Goal: Connect with others: Establish contact or relationships with other users

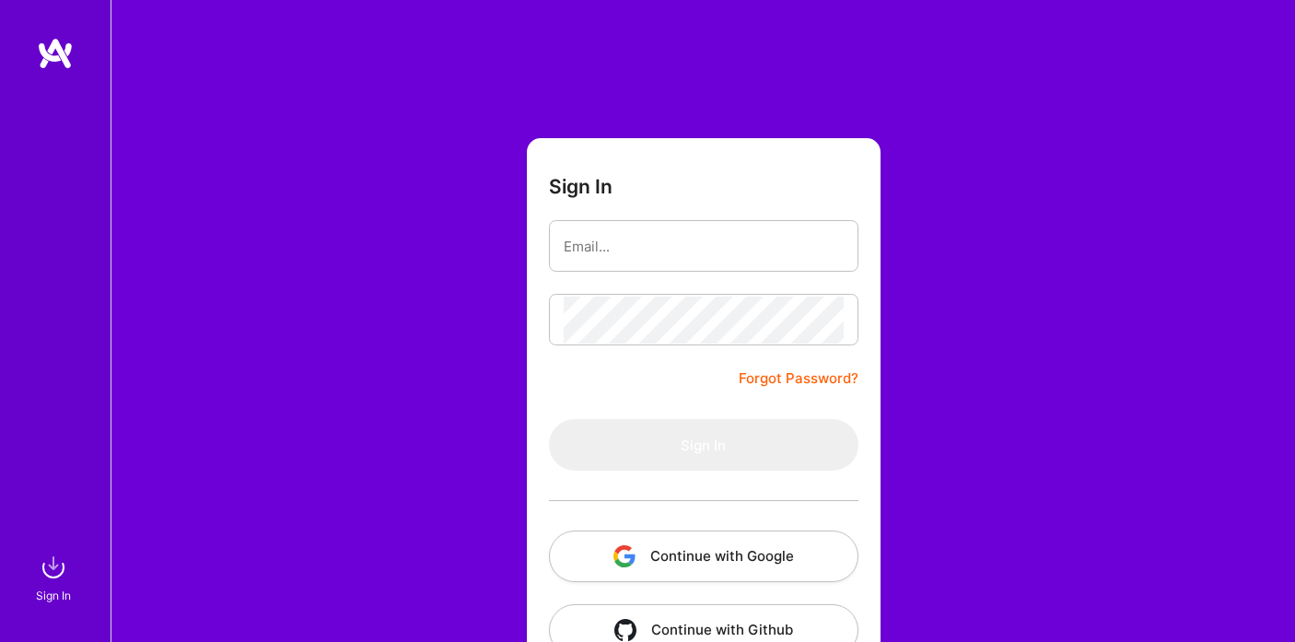
click at [699, 549] on button "Continue with Google" at bounding box center [703, 556] width 309 height 52
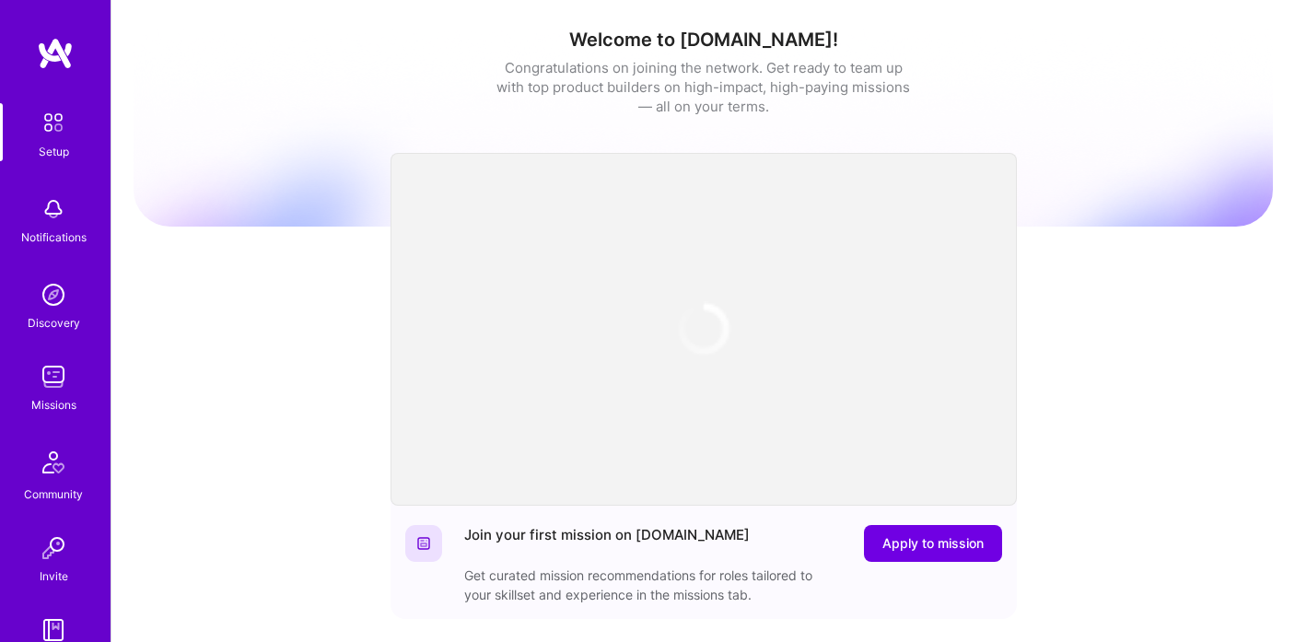
click at [48, 374] on img at bounding box center [53, 376] width 37 height 37
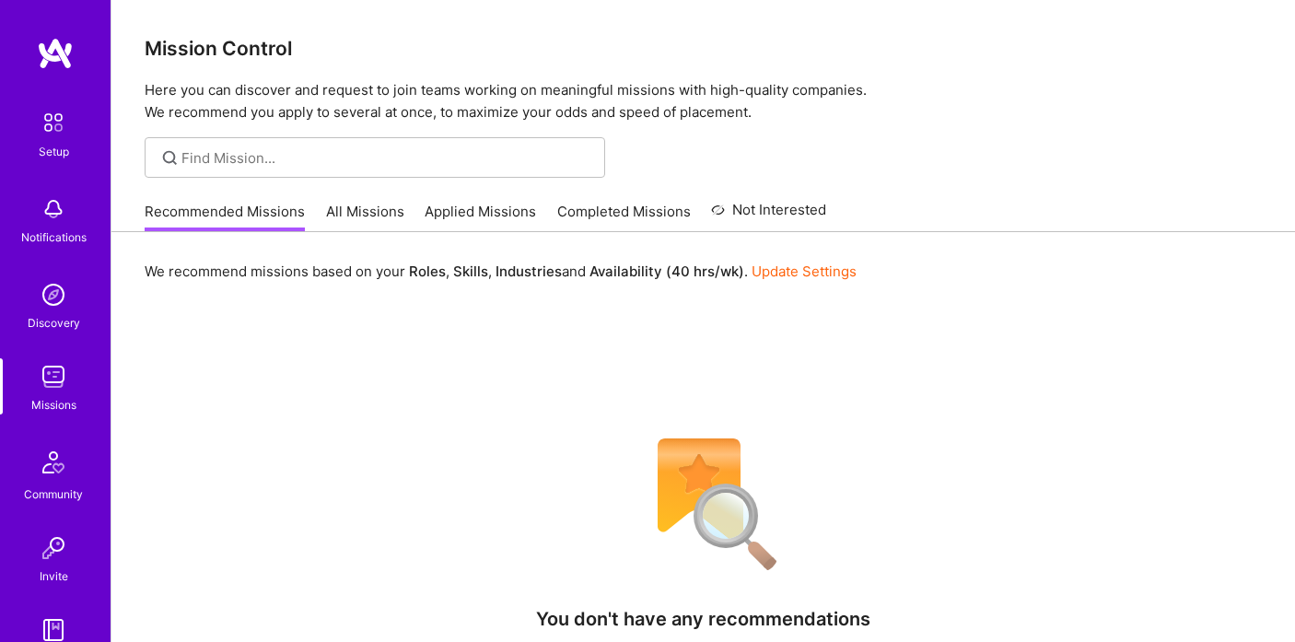
click at [350, 203] on link "All Missions" at bounding box center [365, 217] width 78 height 30
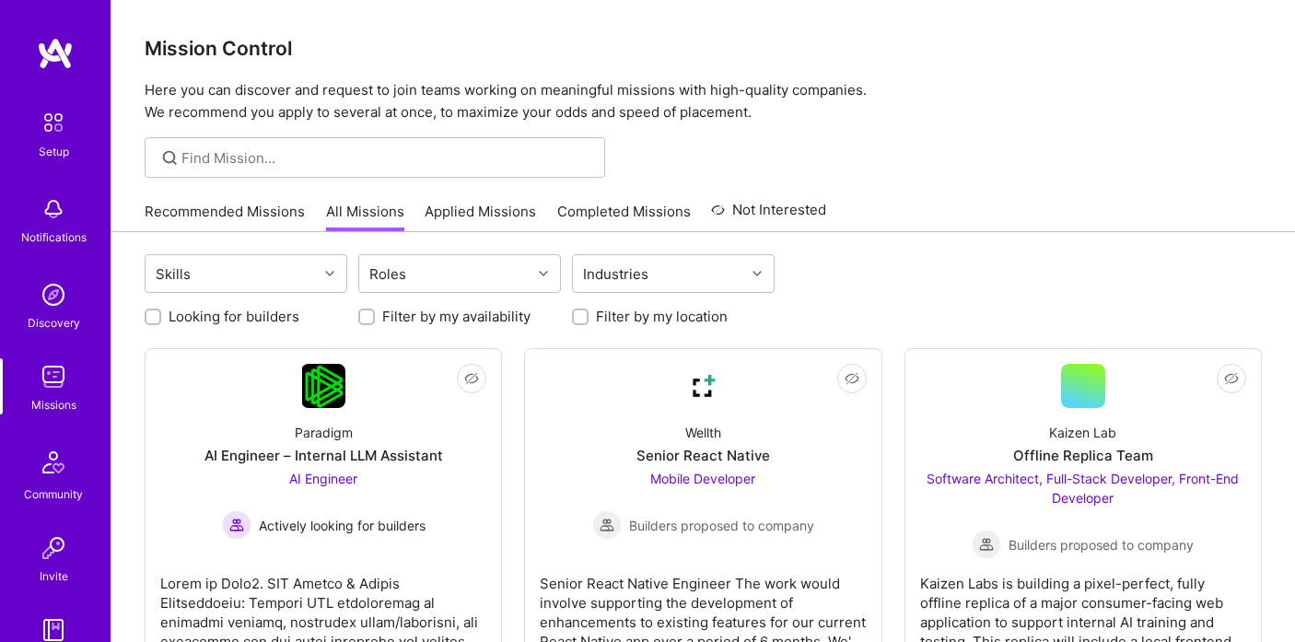
click at [443, 208] on link "Applied Missions" at bounding box center [479, 217] width 111 height 30
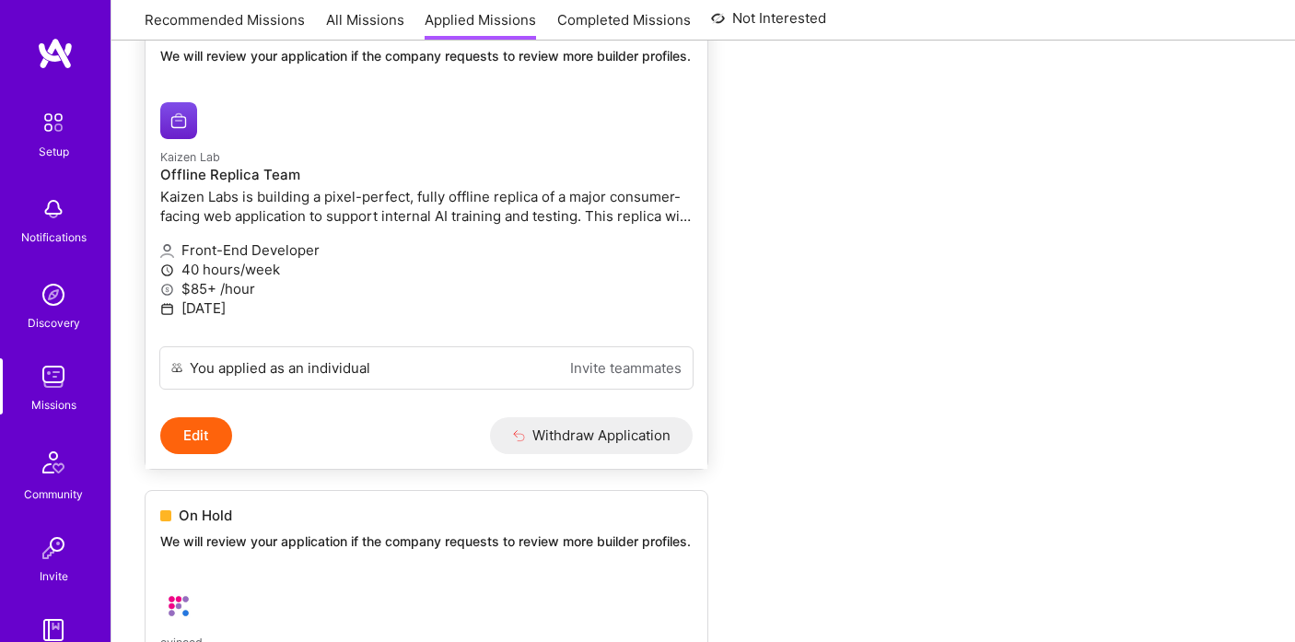
scroll to position [194, 0]
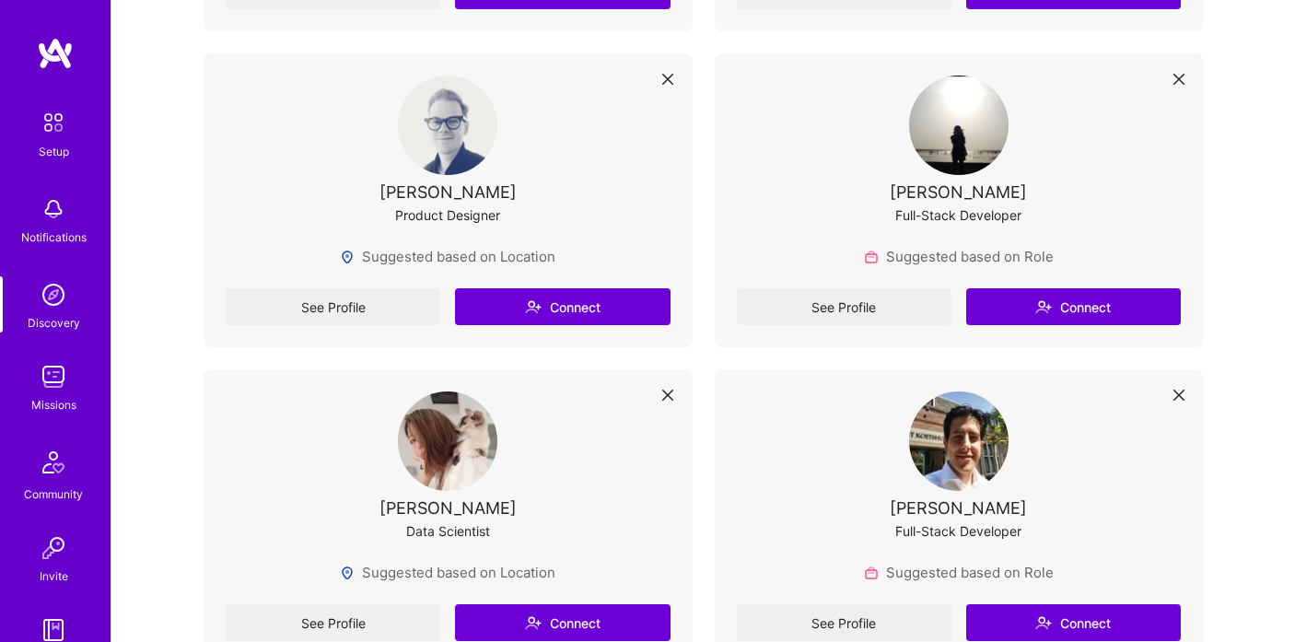
scroll to position [983, 0]
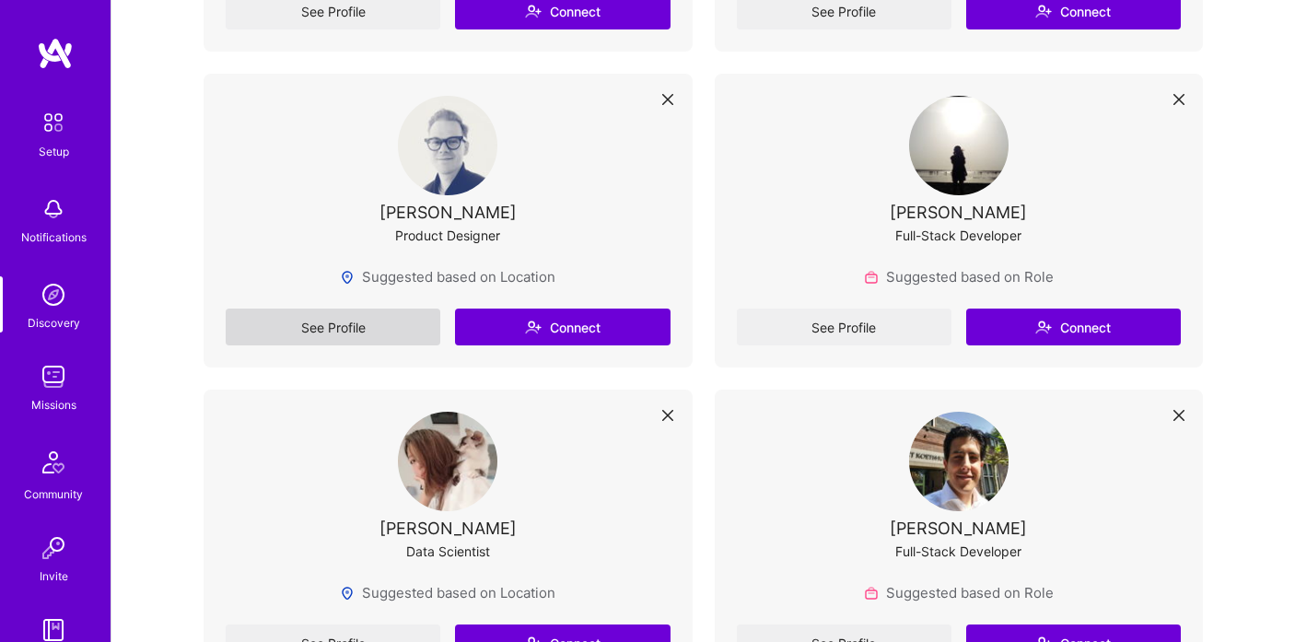
click at [410, 338] on link "See Profile" at bounding box center [333, 326] width 215 height 37
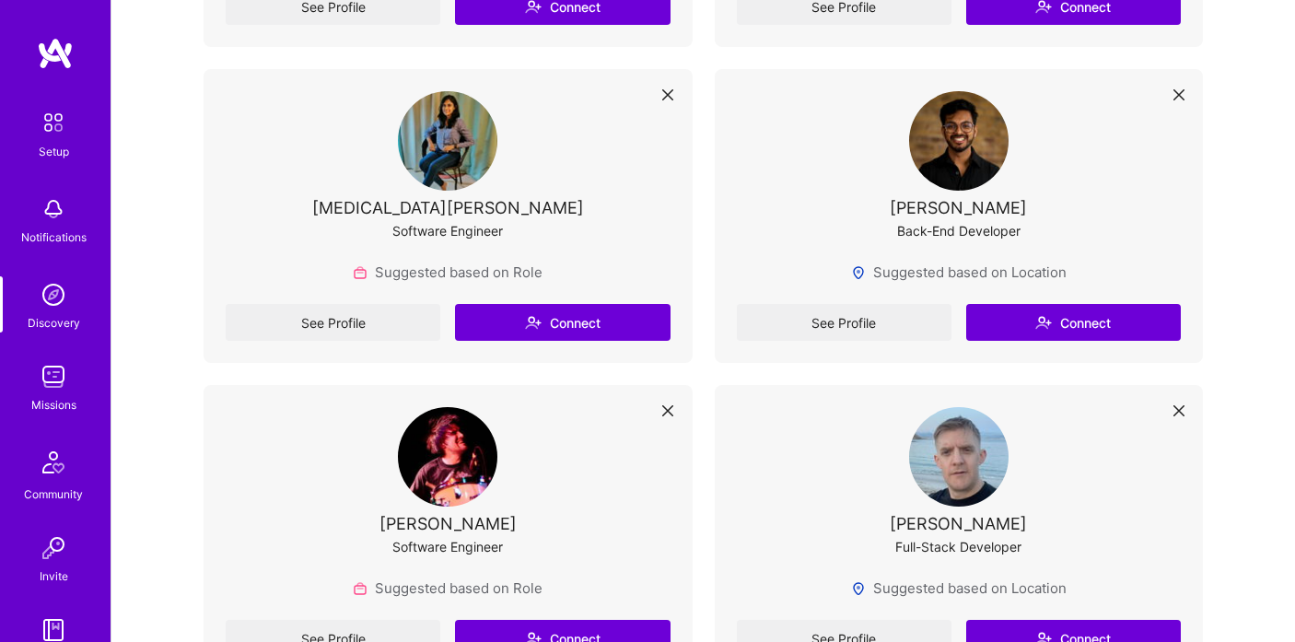
scroll to position [3306, 0]
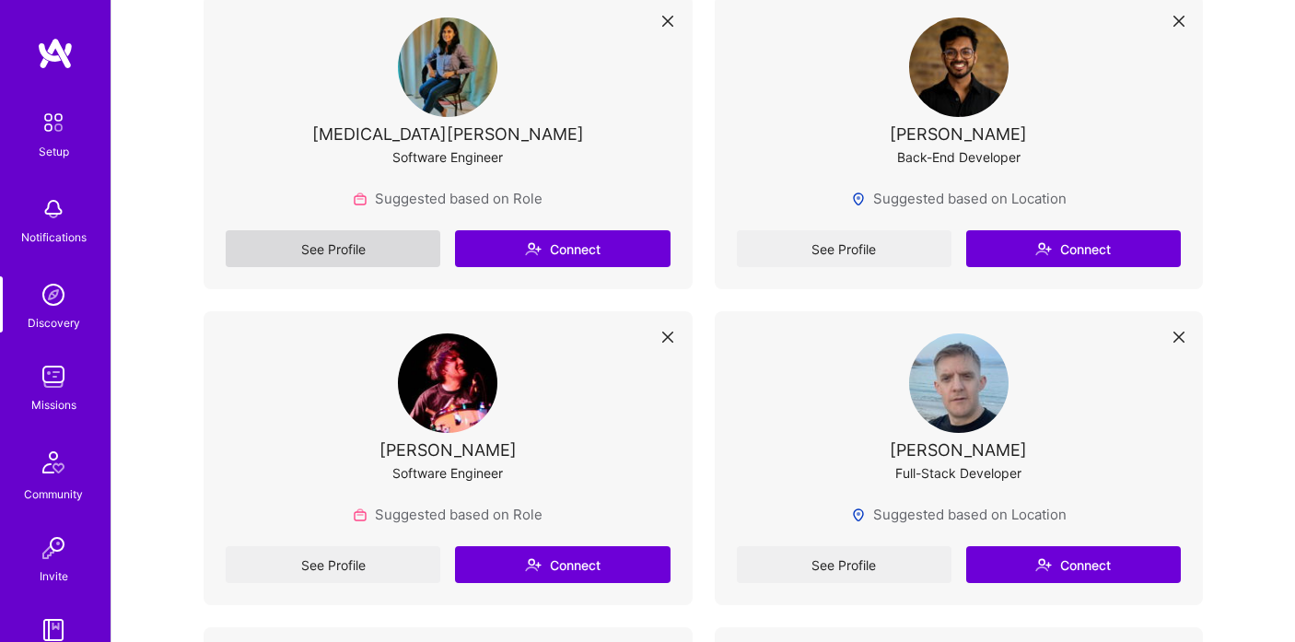
click at [392, 253] on link "See Profile" at bounding box center [333, 248] width 215 height 37
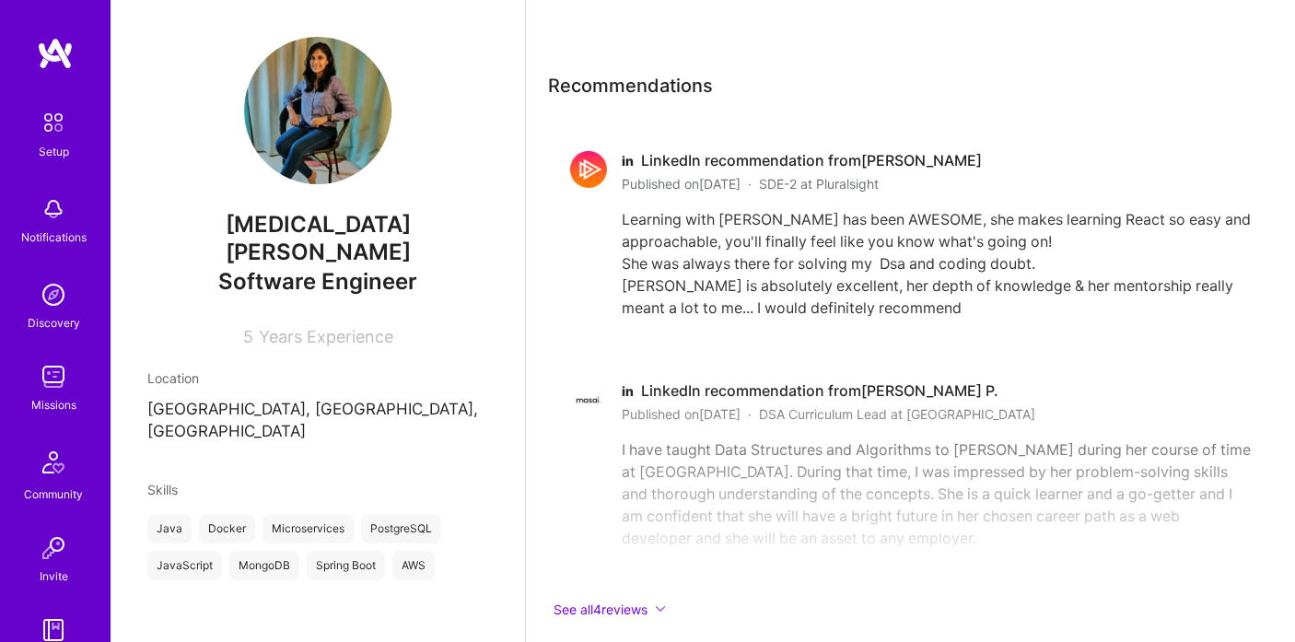
scroll to position [1024, 0]
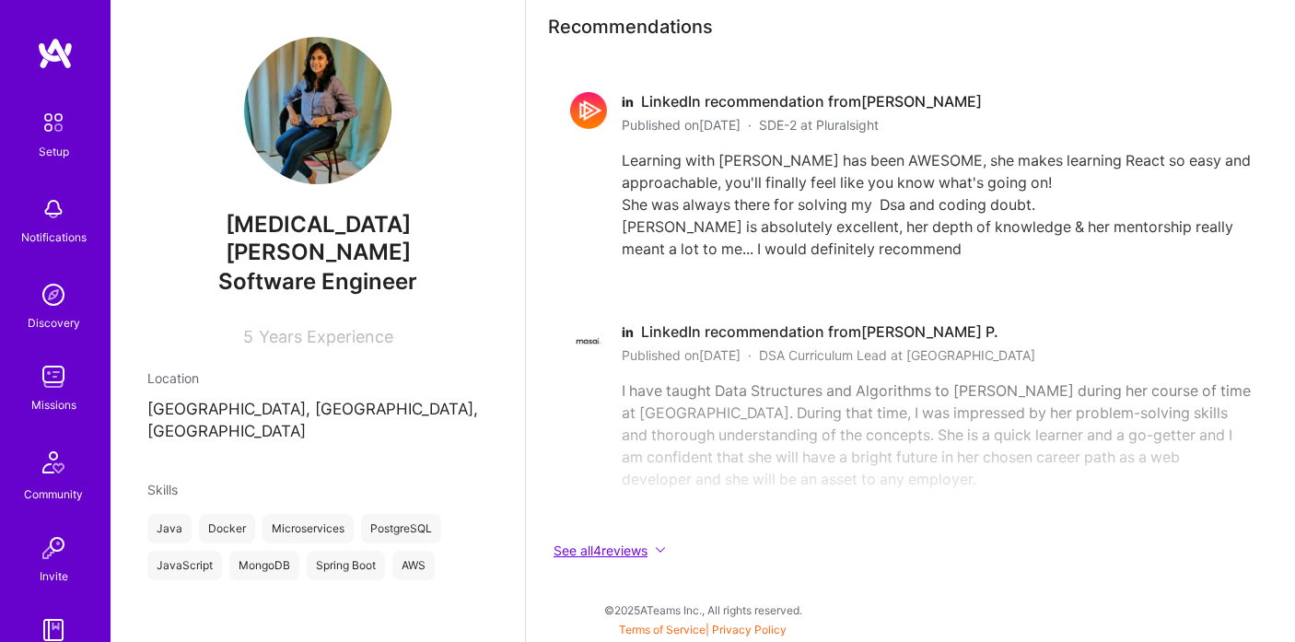
click at [589, 552] on button "See all 4 reviews" at bounding box center [910, 550] width 725 height 21
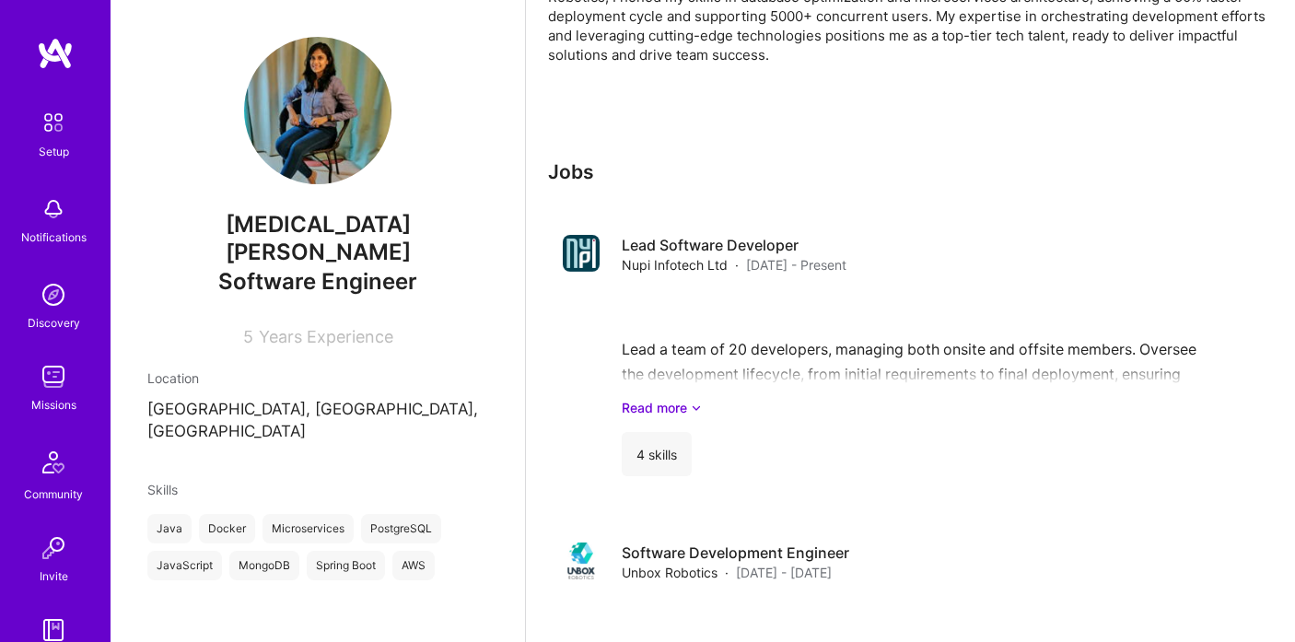
scroll to position [97, 0]
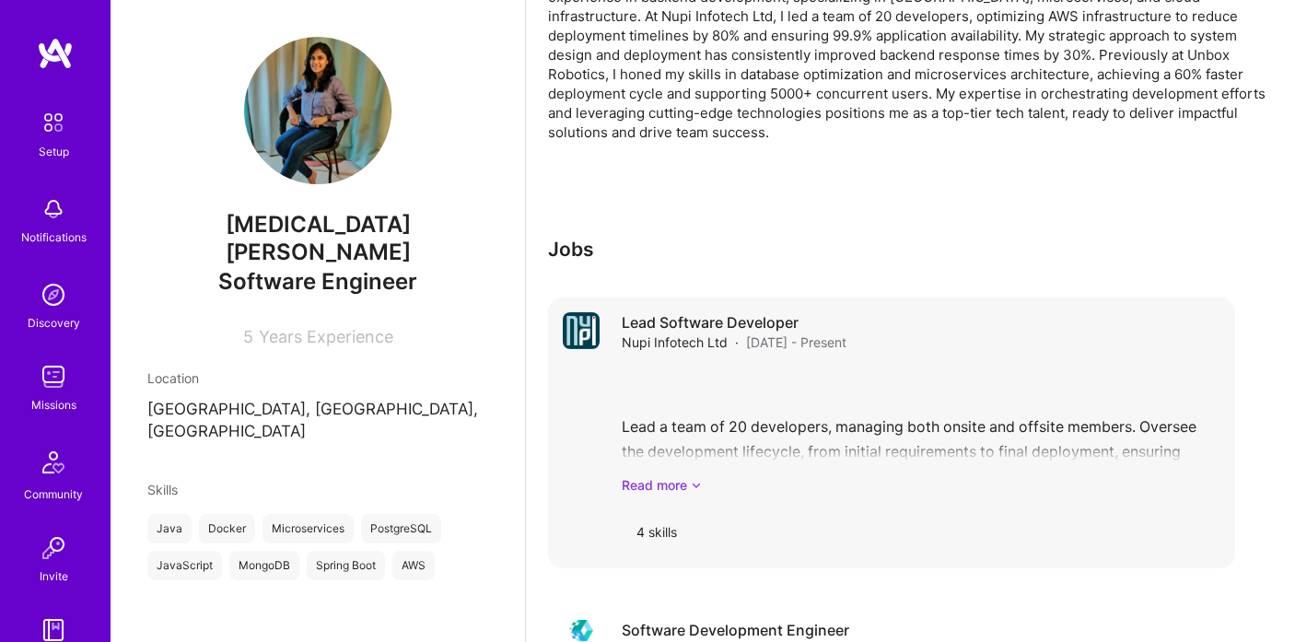
click at [637, 482] on link "Read more" at bounding box center [921, 484] width 598 height 19
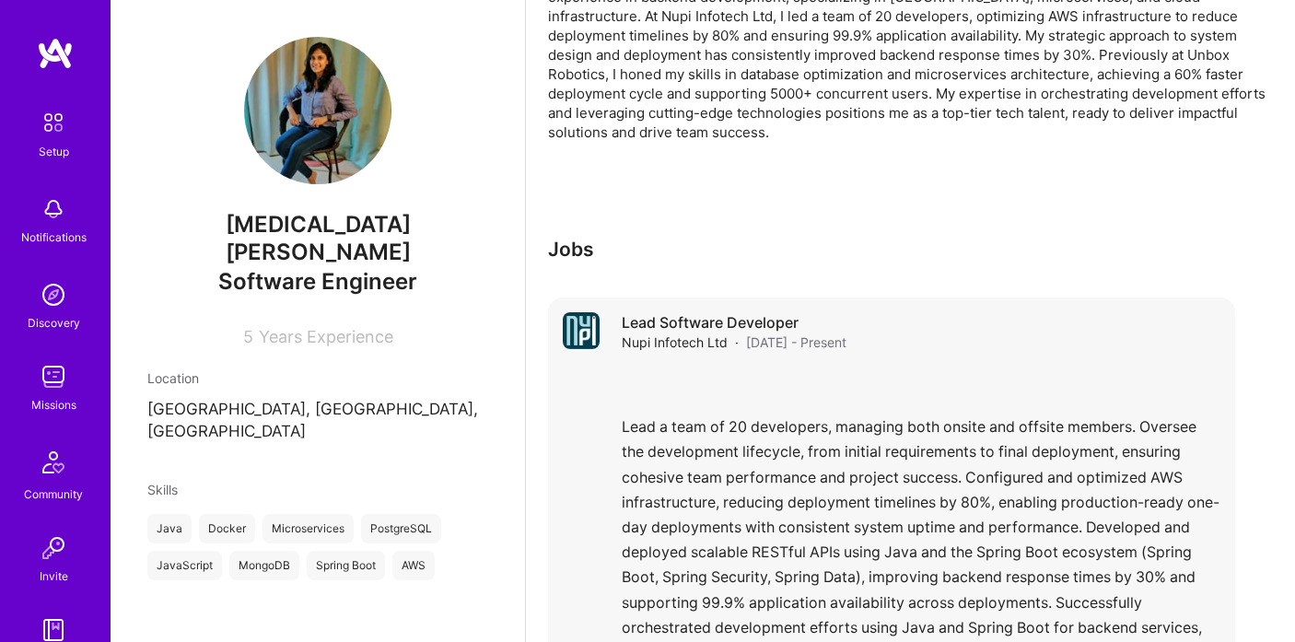
scroll to position [0, 0]
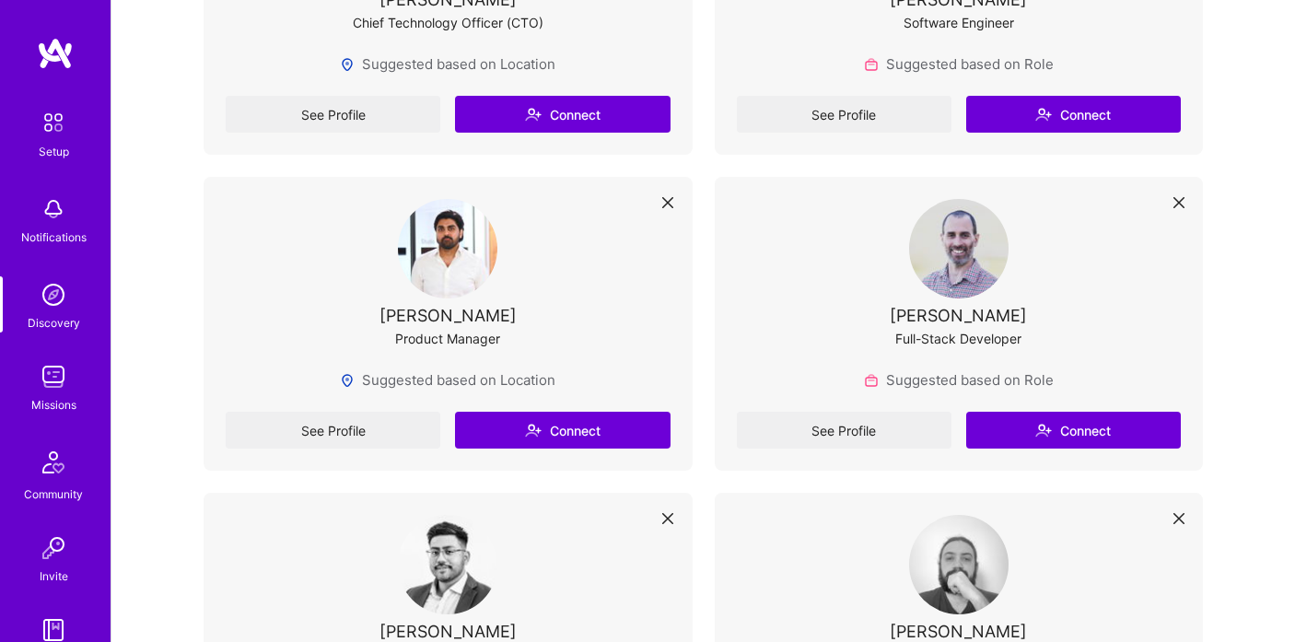
scroll to position [5985, 0]
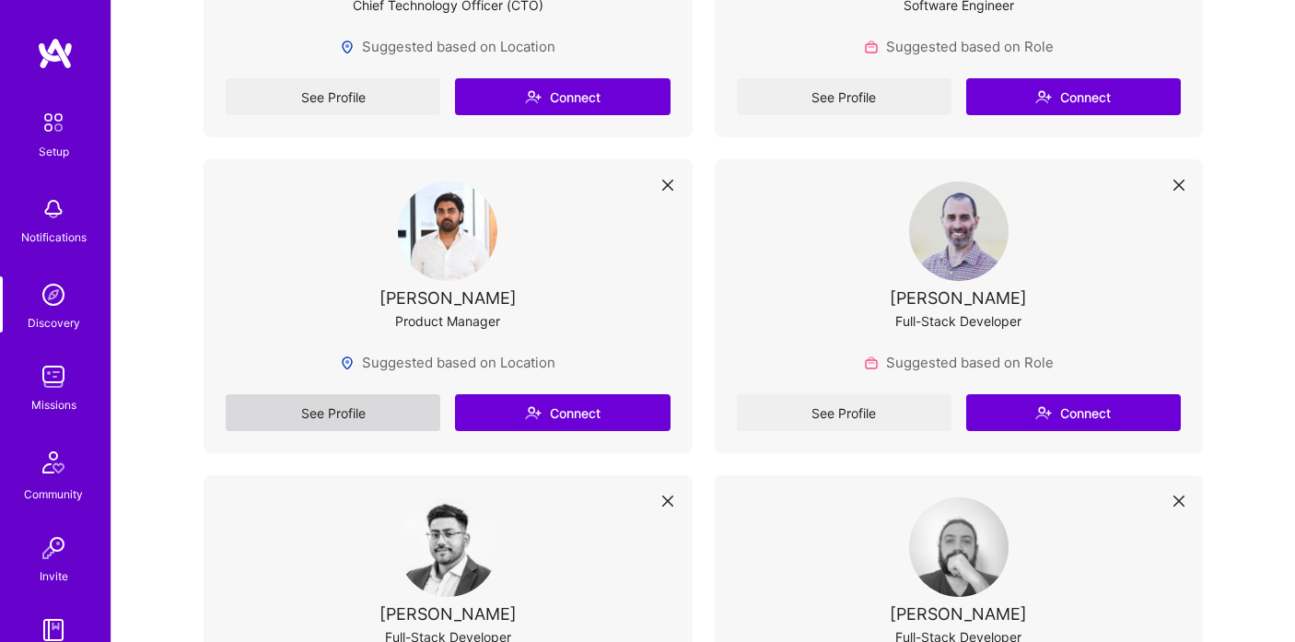
click at [401, 416] on link "See Profile" at bounding box center [333, 412] width 215 height 37
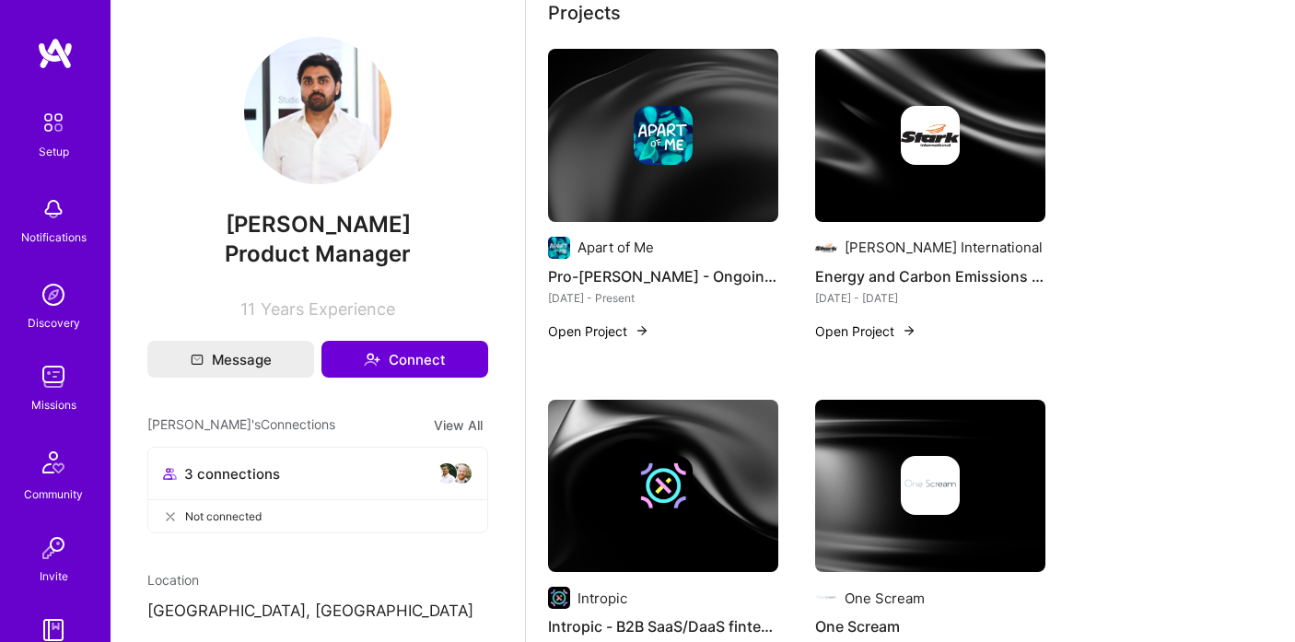
scroll to position [428, 0]
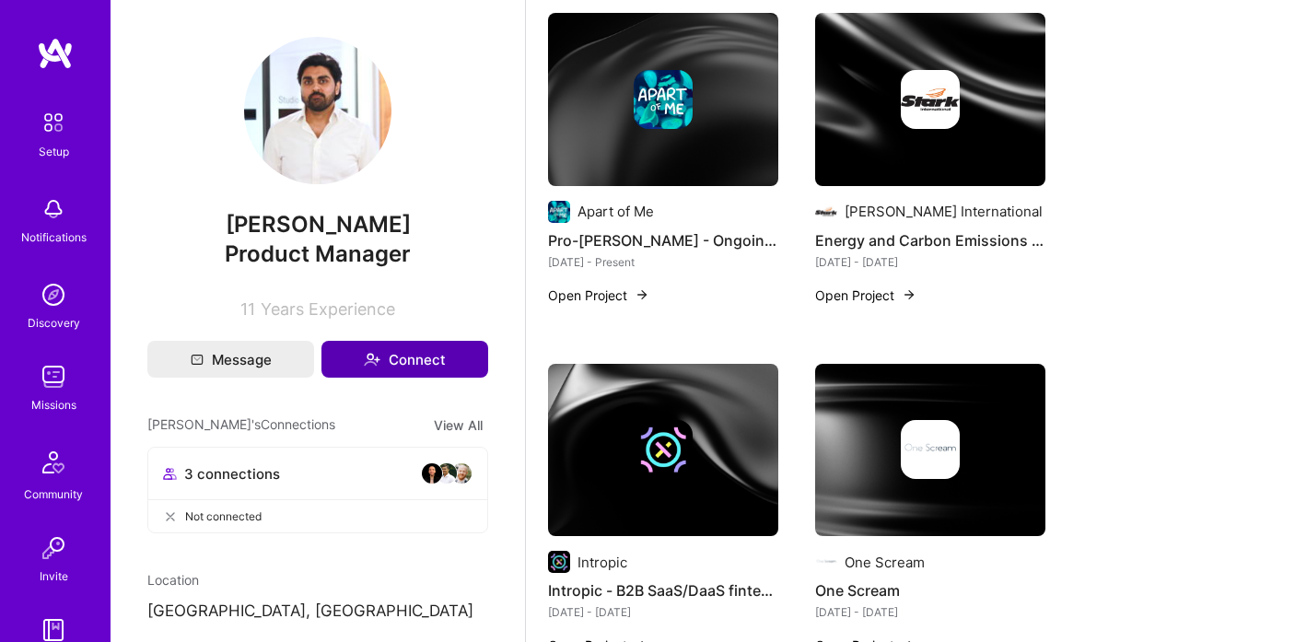
click at [437, 371] on button "Connect" at bounding box center [404, 359] width 167 height 37
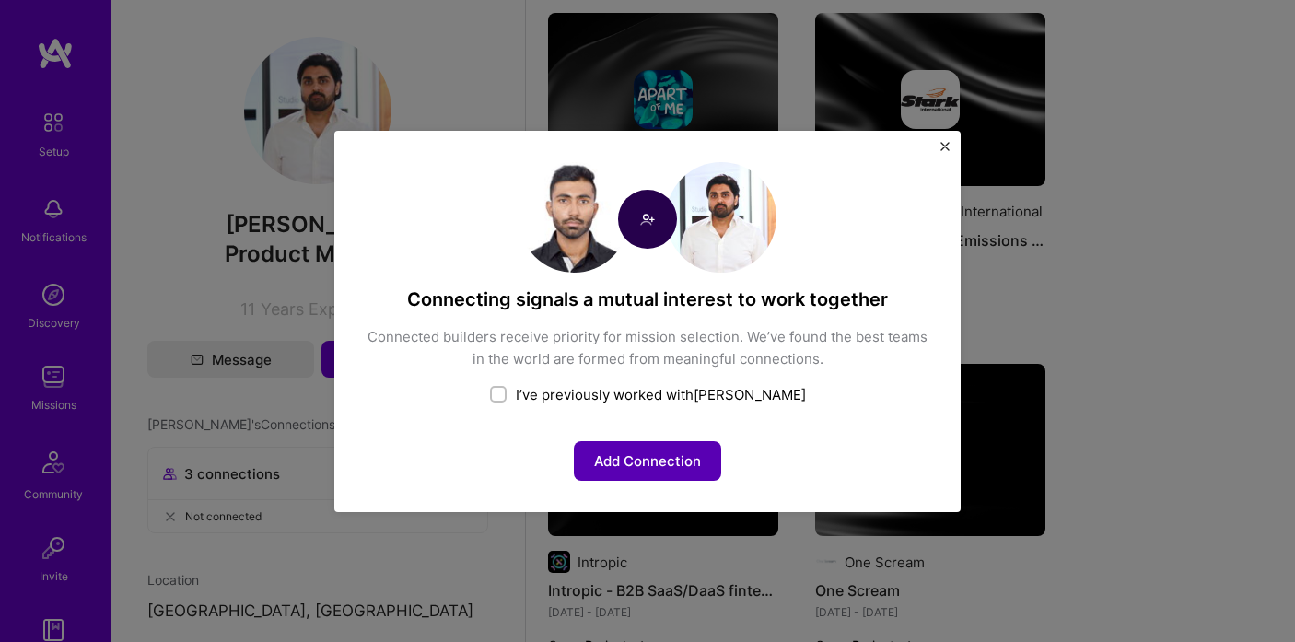
click at [584, 460] on button "Add Connection" at bounding box center [647, 461] width 147 height 40
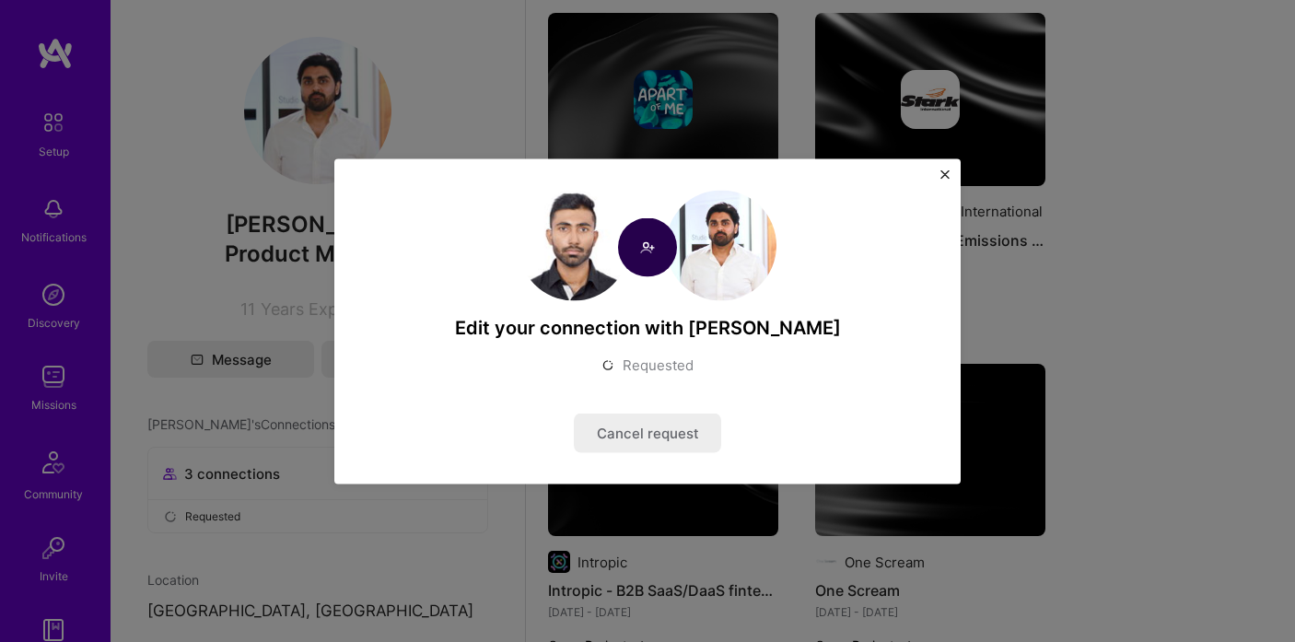
click at [944, 148] on div "Edit your connection with [PERSON_NAME] Requested Cancel request" at bounding box center [647, 321] width 1295 height 642
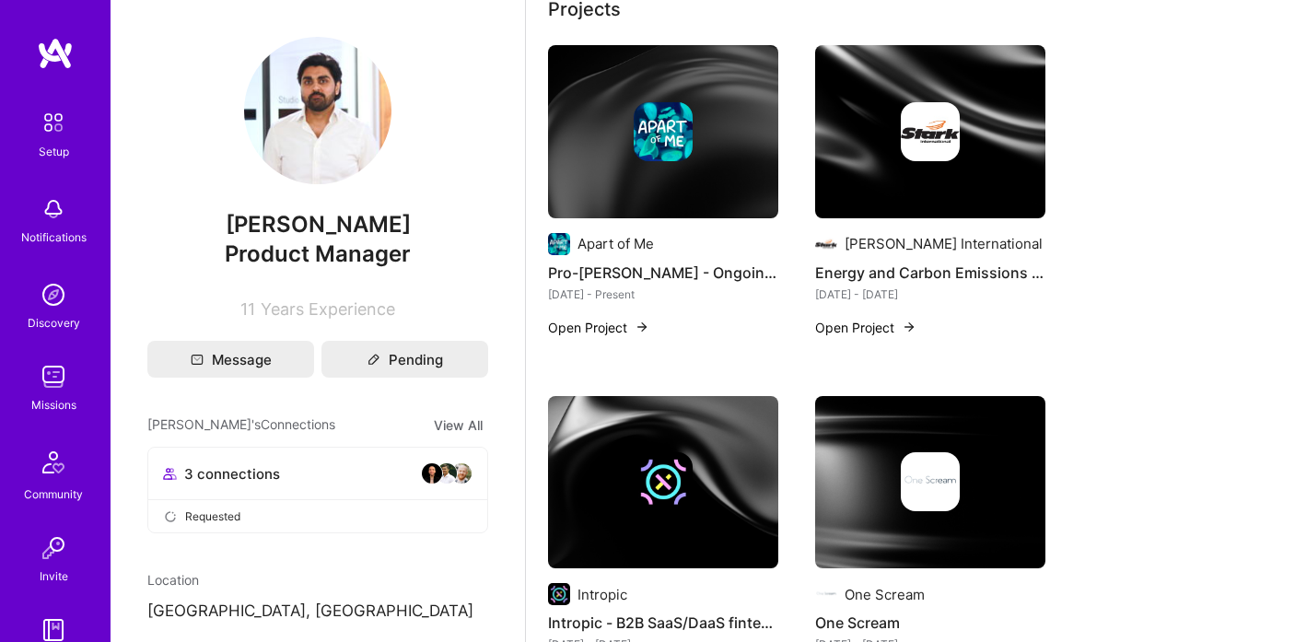
scroll to position [27, 0]
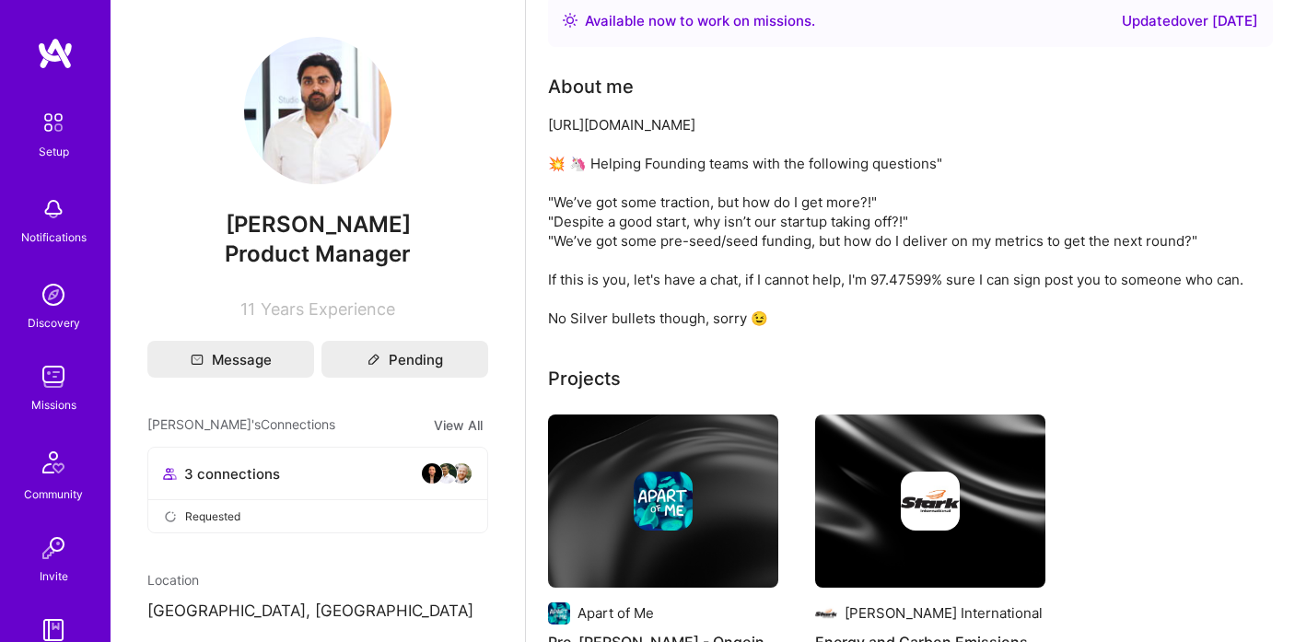
click at [983, 308] on div "[URL][DOMAIN_NAME] 💥 🦄 Helping Founding teams with the following questions" "We…" at bounding box center [910, 221] width 725 height 213
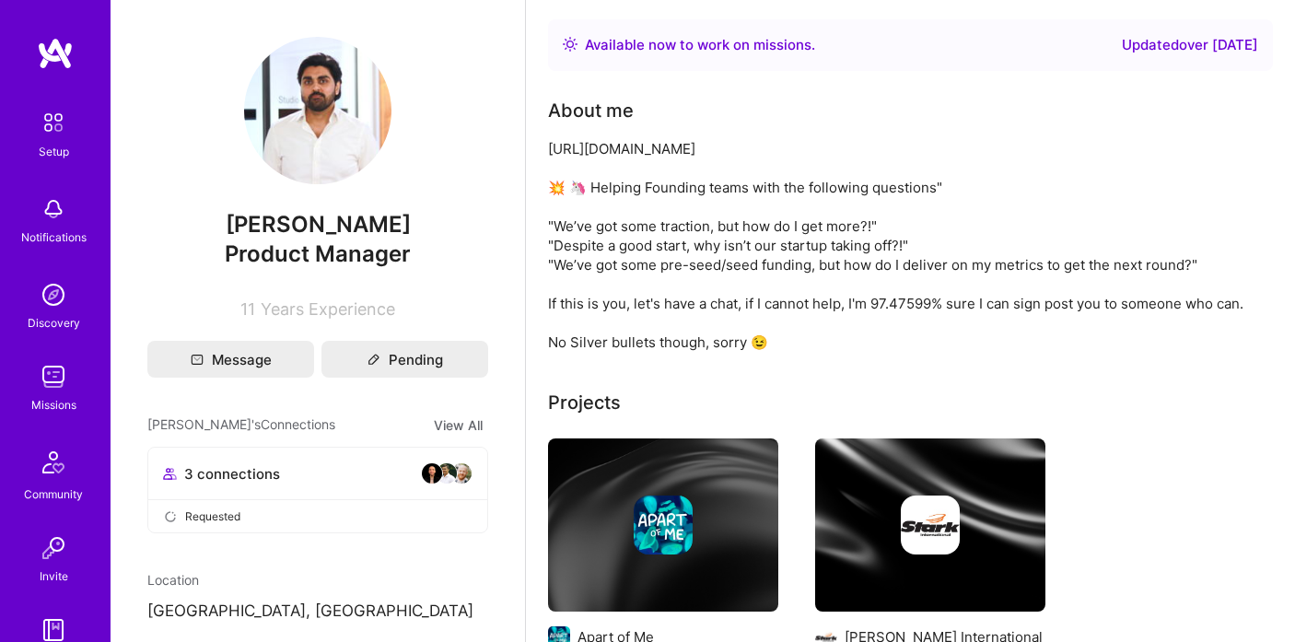
scroll to position [0, 0]
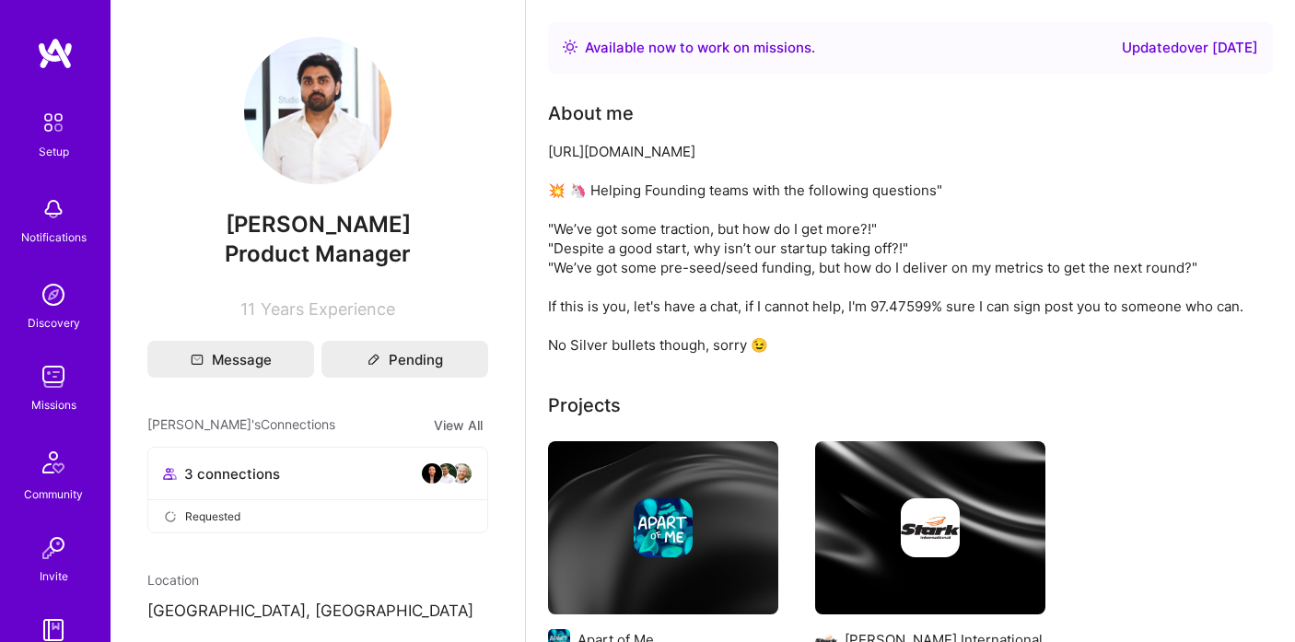
click at [61, 52] on img at bounding box center [55, 53] width 37 height 33
